Goal: Check status: Check status

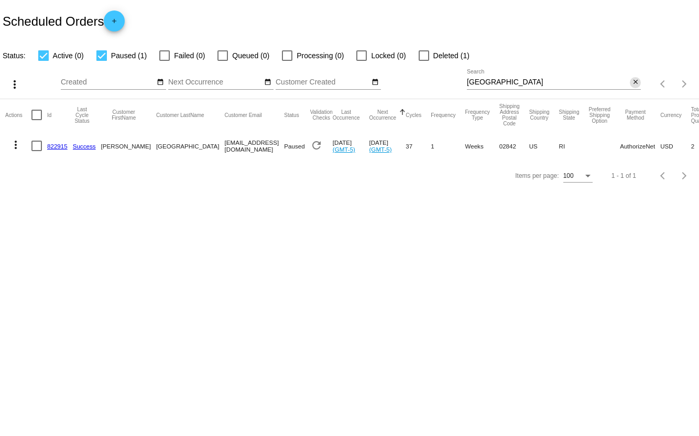
click at [634, 81] on mat-icon "close" at bounding box center [635, 82] width 7 height 8
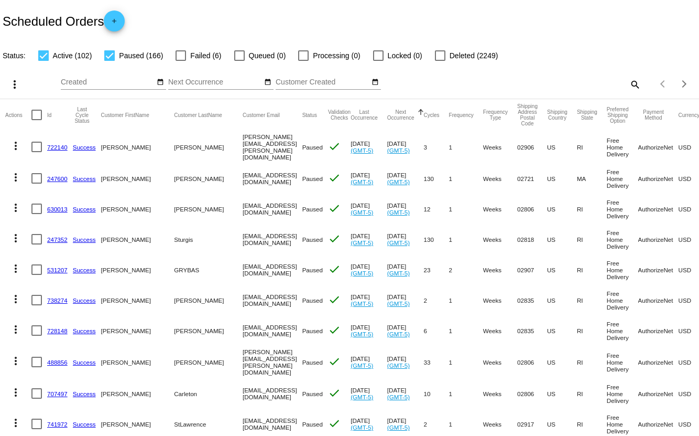
click at [633, 85] on mat-icon "search" at bounding box center [634, 84] width 13 height 16
click at [573, 86] on div "Search" at bounding box center [554, 79] width 174 height 20
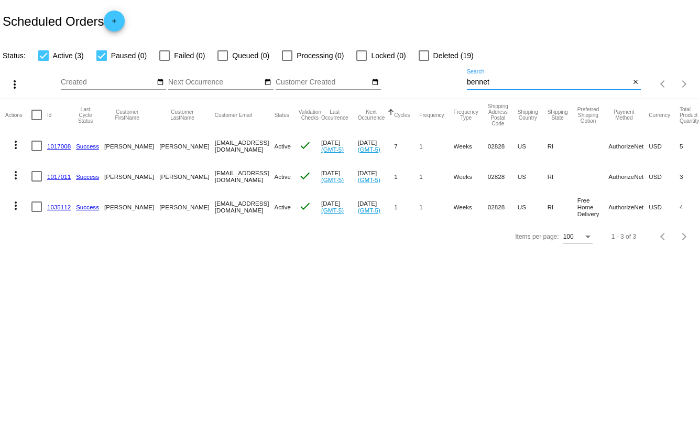
type input "bennet"
click at [64, 147] on link "1017008" at bounding box center [59, 146] width 24 height 7
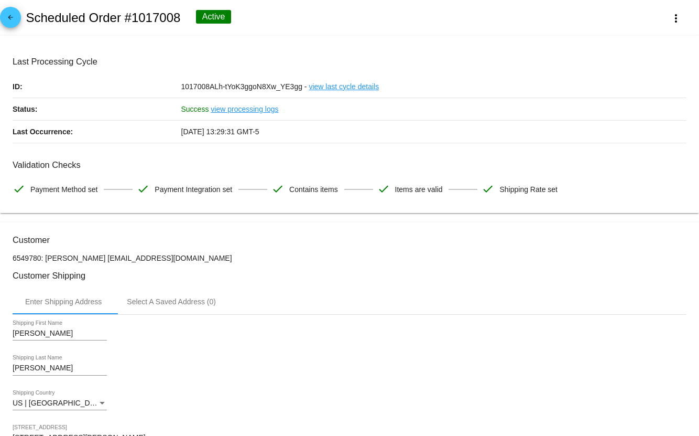
click at [3, 16] on link "arrow_back" at bounding box center [10, 17] width 21 height 21
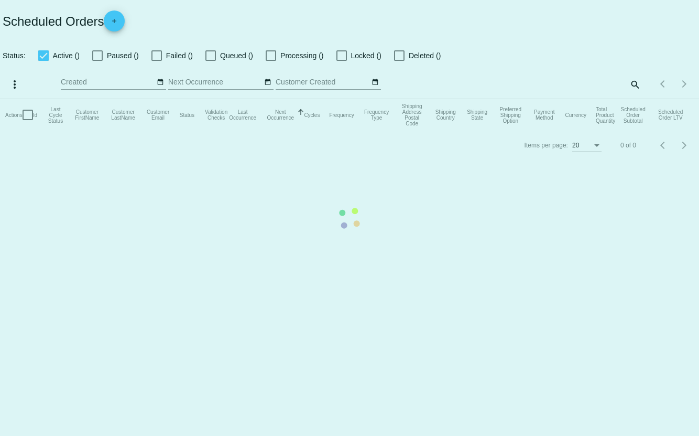
checkbox input "true"
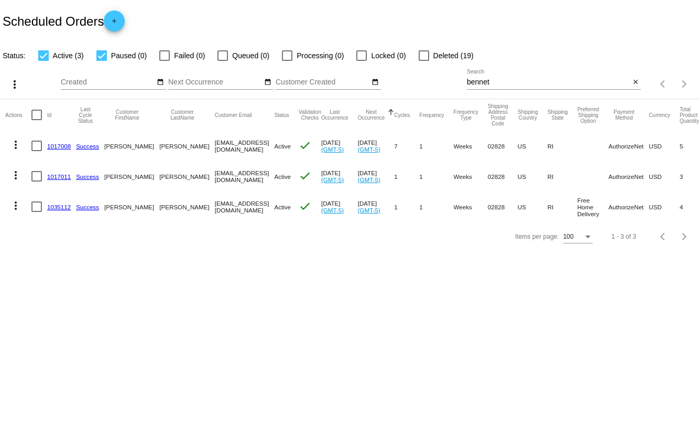
click at [55, 173] on link "1017011" at bounding box center [59, 176] width 24 height 7
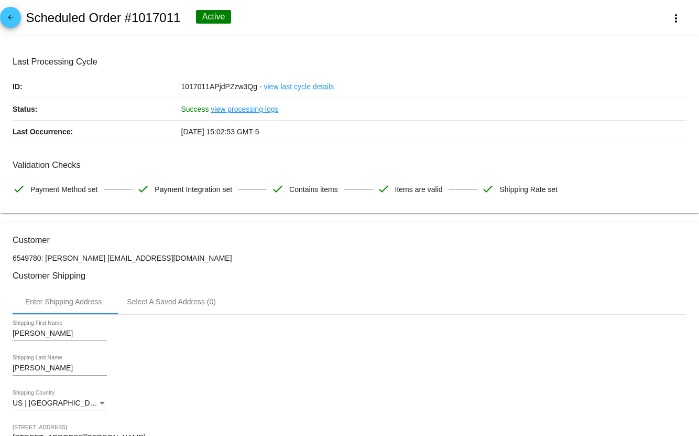
click at [11, 20] on mat-icon "arrow_back" at bounding box center [10, 20] width 13 height 13
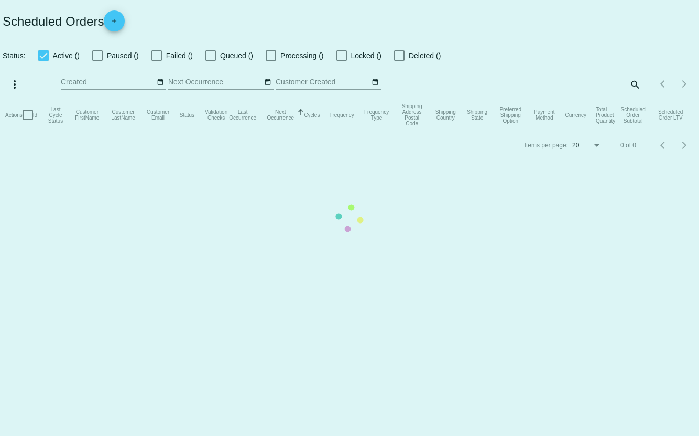
checkbox input "true"
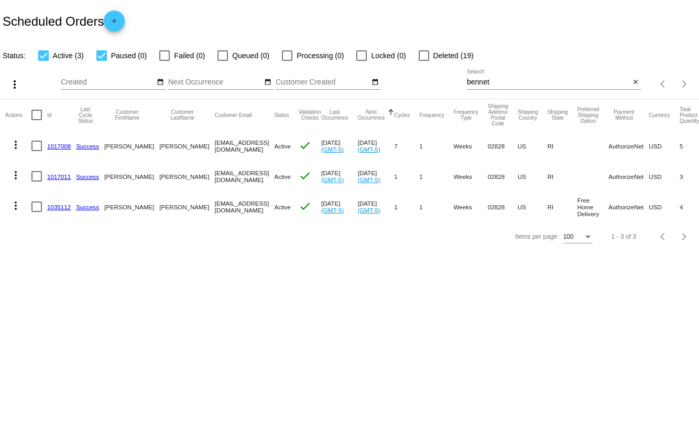
click at [61, 204] on link "1035112" at bounding box center [59, 206] width 24 height 7
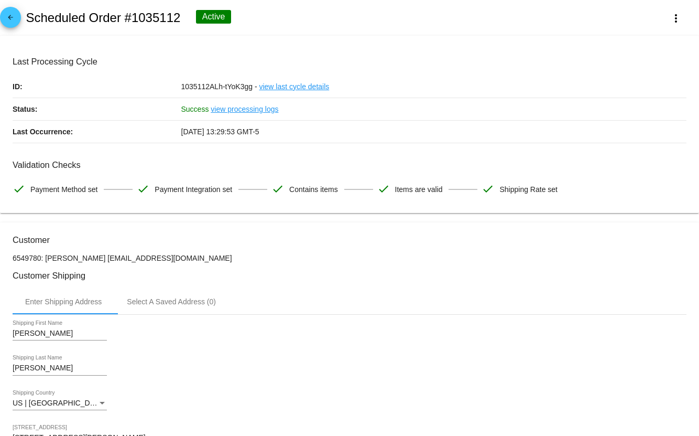
click at [7, 16] on mat-icon "arrow_back" at bounding box center [10, 20] width 13 height 13
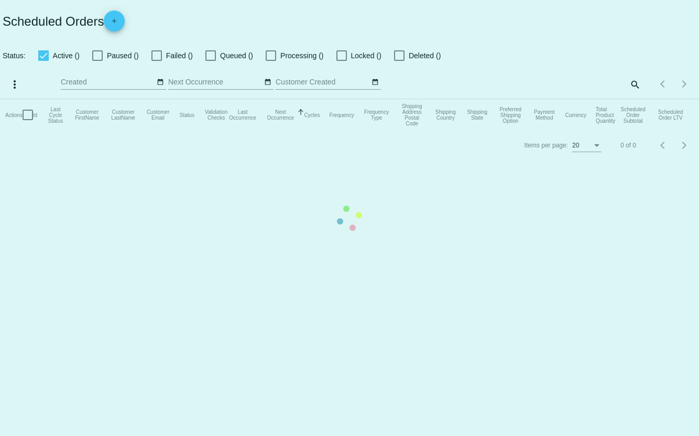
checkbox input "true"
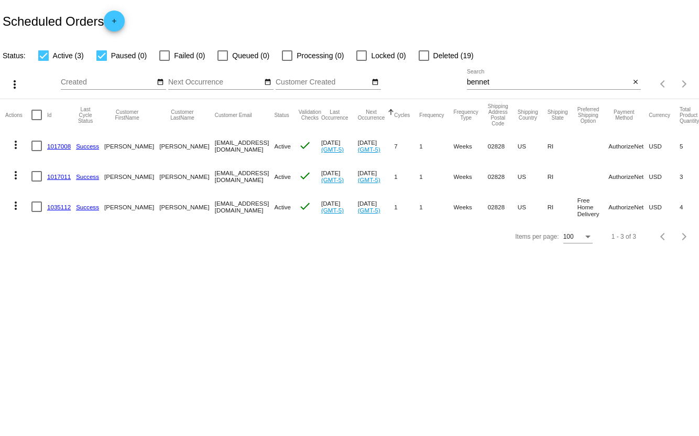
drag, startPoint x: 332, startPoint y: 170, endPoint x: 341, endPoint y: 170, distance: 9.4
click at [358, 169] on mat-cell "[DATE] (GMT-5)" at bounding box center [376, 176] width 37 height 30
drag, startPoint x: 330, startPoint y: 169, endPoint x: 349, endPoint y: 179, distance: 21.6
click at [358, 179] on mat-cell "[DATE] (GMT-5)" at bounding box center [376, 176] width 37 height 30
click at [361, 163] on mat-cell "[DATE] (GMT-5)" at bounding box center [376, 176] width 37 height 30
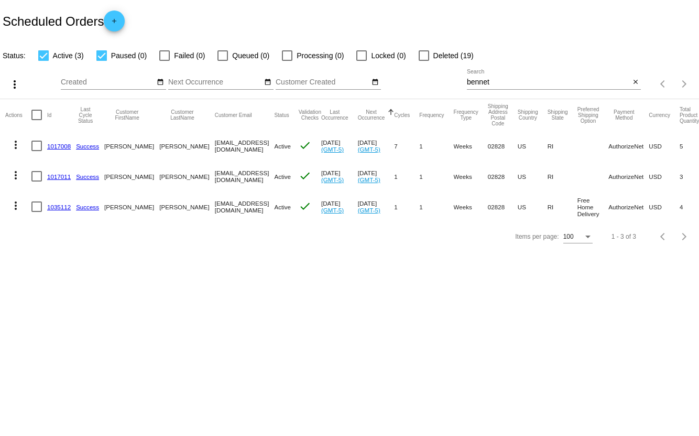
click at [54, 140] on mat-cell "1017008" at bounding box center [61, 146] width 29 height 30
click at [55, 144] on link "1017008" at bounding box center [59, 146] width 24 height 7
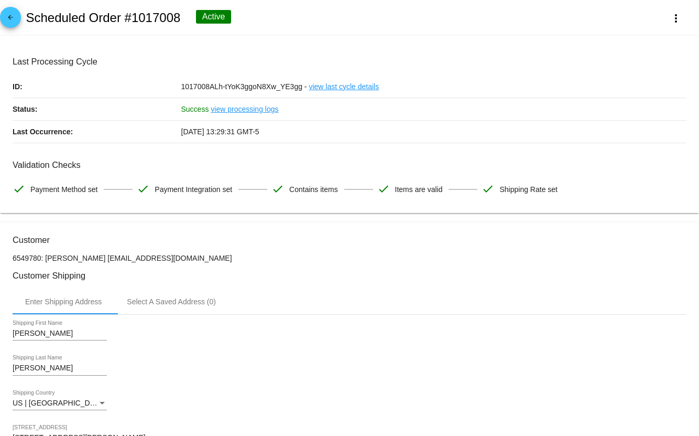
drag, startPoint x: 12, startPoint y: 64, endPoint x: 110, endPoint y: 63, distance: 98.0
click at [110, 63] on h3 "Last Processing Cycle" at bounding box center [350, 62] width 674 height 10
